Goal: Navigation & Orientation: Find specific page/section

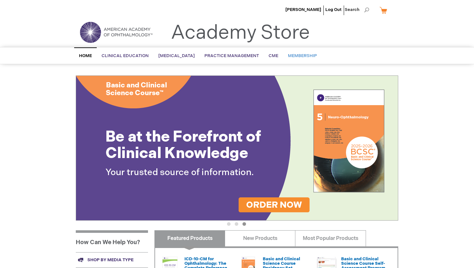
click at [301, 54] on span "Membership" at bounding box center [302, 55] width 29 height 5
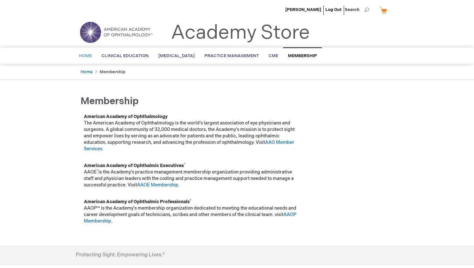
click at [86, 56] on span "Home" at bounding box center [85, 55] width 13 height 5
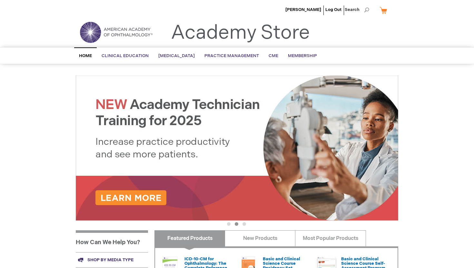
click at [106, 37] on img at bounding box center [115, 32] width 77 height 23
